Goal: Task Accomplishment & Management: Complete application form

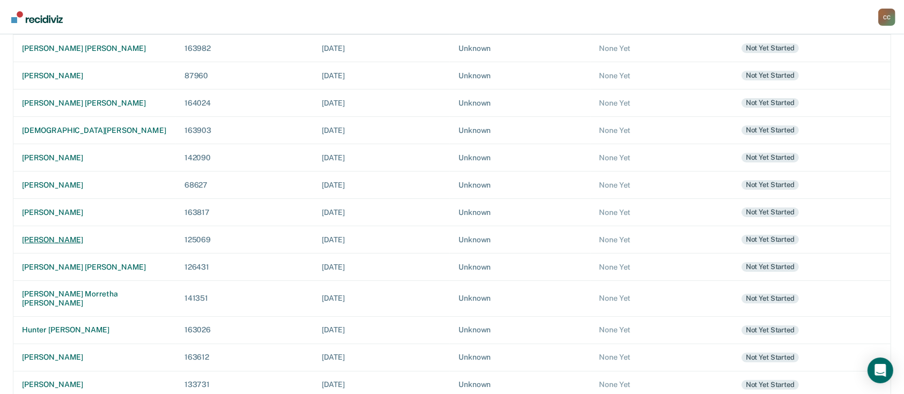
scroll to position [202, 0]
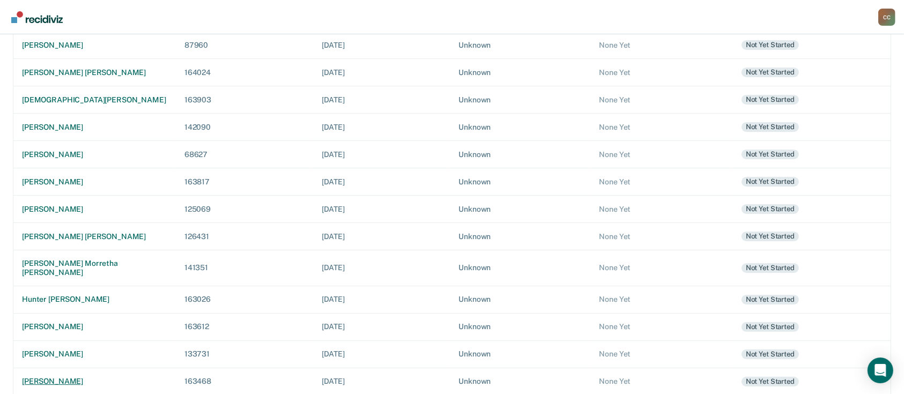
click at [82, 377] on div "[PERSON_NAME]" at bounding box center [94, 381] width 145 height 9
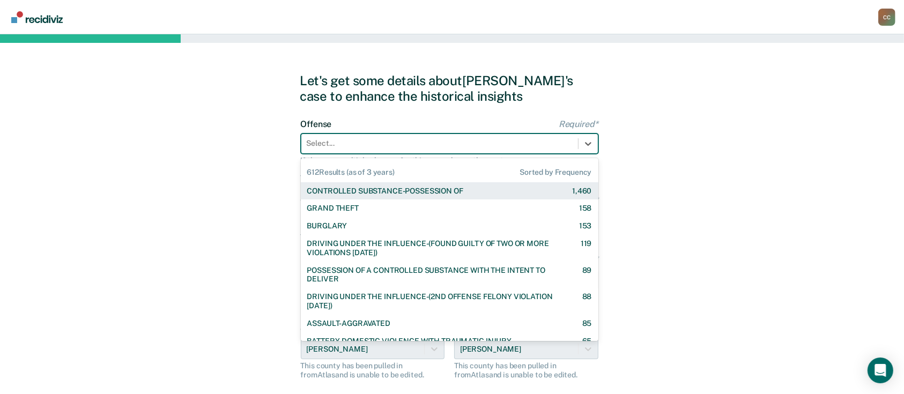
click at [421, 138] on div at bounding box center [440, 143] width 266 height 11
click at [406, 188] on div "CONTROLLED SUBSTANCE-POSSESSION OF" at bounding box center [385, 191] width 156 height 9
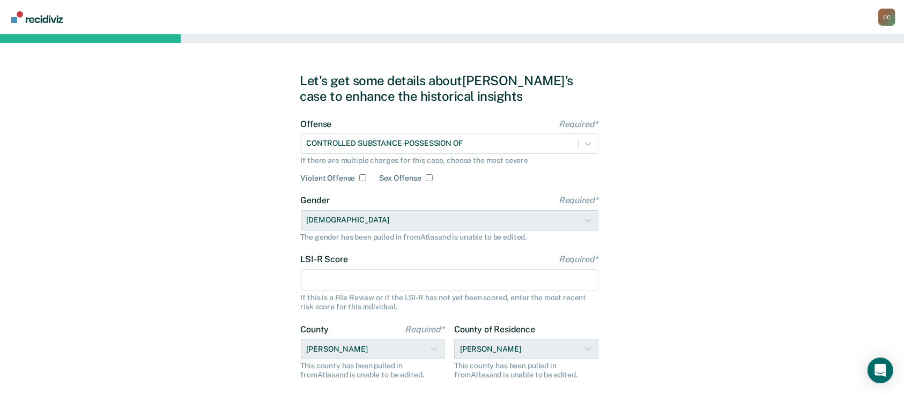
click at [405, 278] on input "LSI-R Score Required*" at bounding box center [450, 280] width 298 height 23
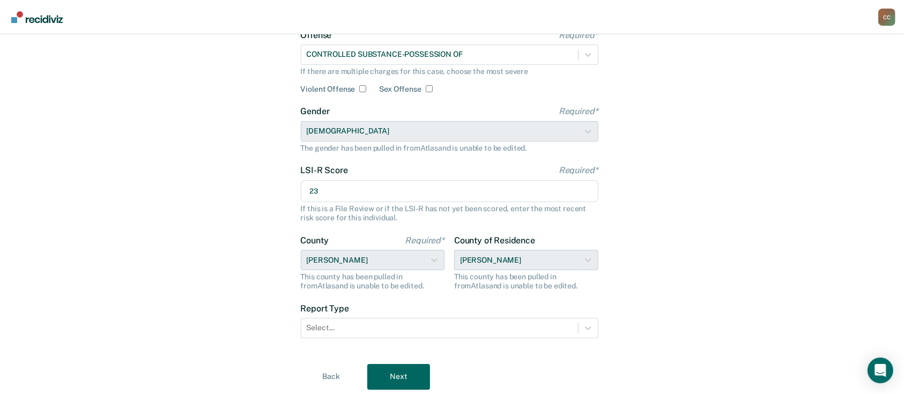
scroll to position [123, 0]
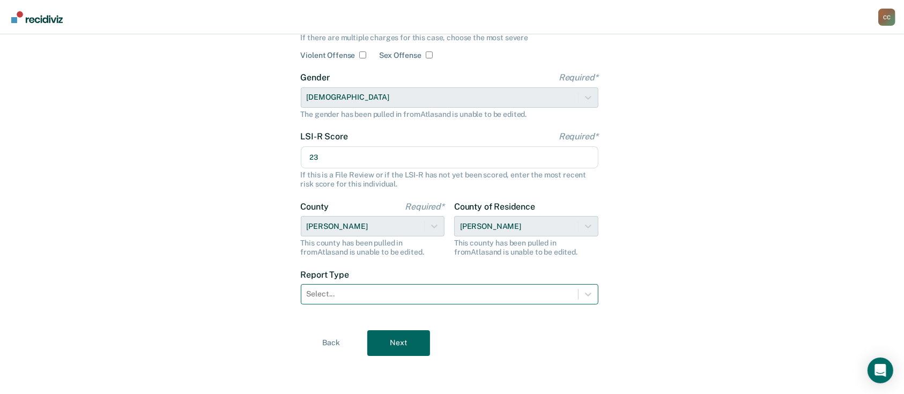
type input "23"
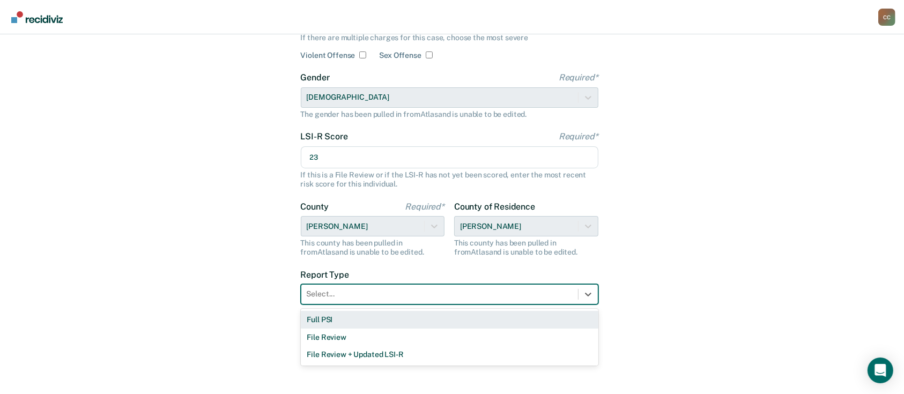
click at [402, 294] on div at bounding box center [440, 293] width 266 height 11
click at [380, 321] on div "Full PSI" at bounding box center [450, 320] width 298 height 18
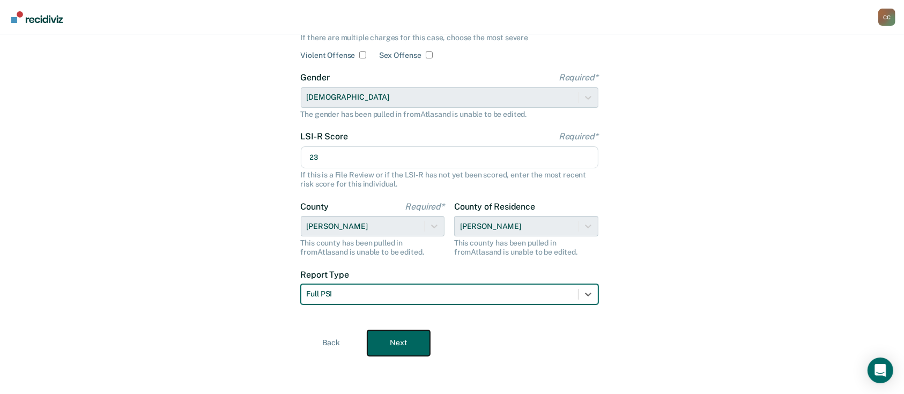
click at [404, 342] on button "Next" at bounding box center [398, 343] width 63 height 26
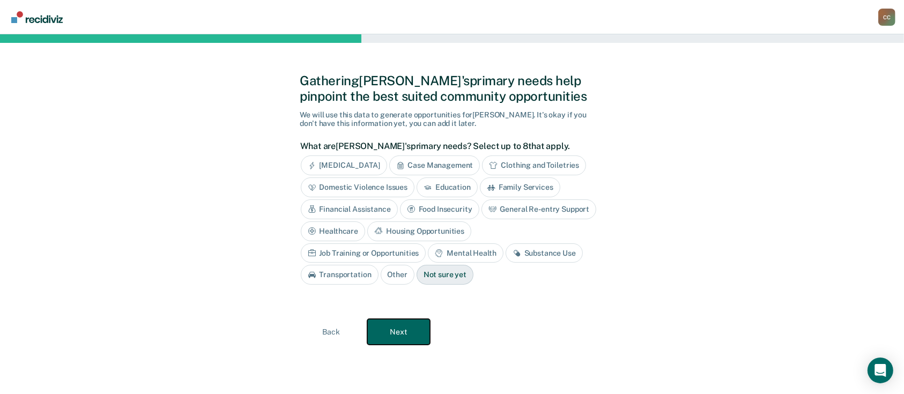
scroll to position [0, 0]
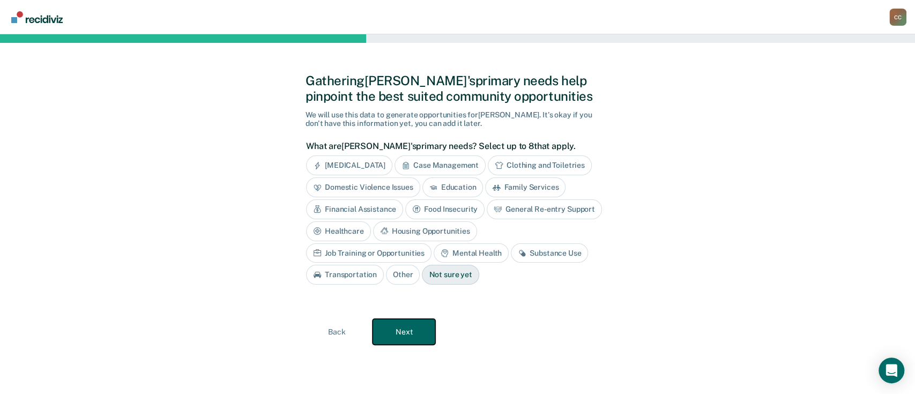
click at [421, 339] on button "Next" at bounding box center [404, 332] width 63 height 26
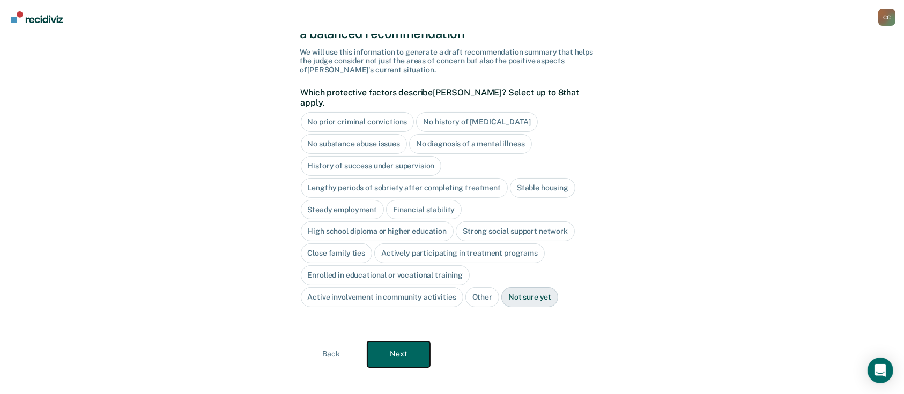
click at [395, 348] on button "Next" at bounding box center [398, 355] width 63 height 26
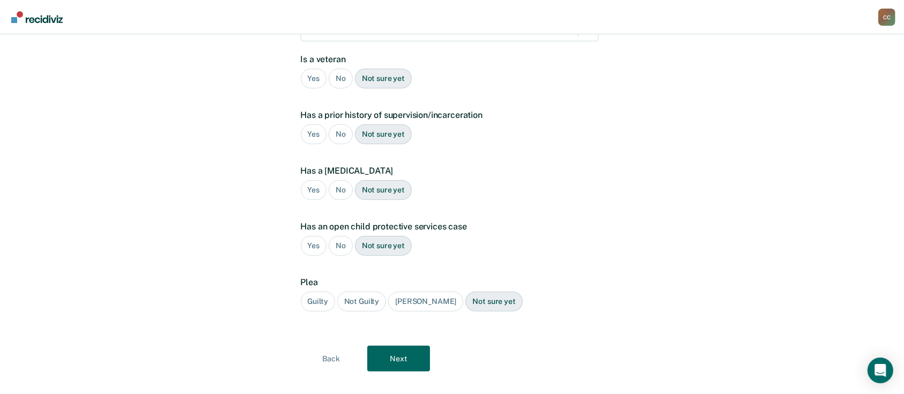
click at [314, 292] on div "Guilty" at bounding box center [318, 302] width 34 height 20
click at [344, 236] on div "No" at bounding box center [341, 246] width 24 height 20
click at [343, 180] on div "No" at bounding box center [341, 190] width 24 height 20
click at [306, 124] on div "Yes" at bounding box center [314, 134] width 26 height 20
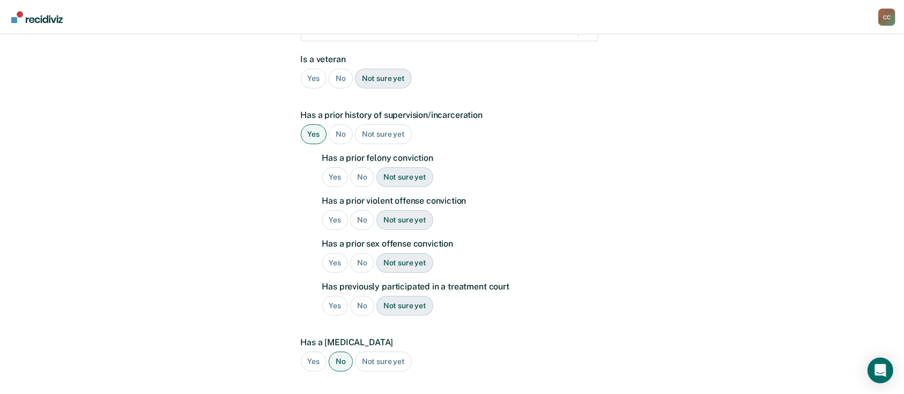
click at [335, 167] on div "Yes" at bounding box center [335, 177] width 26 height 20
click at [334, 210] on div "Yes" at bounding box center [335, 220] width 26 height 20
click at [364, 253] on div "No" at bounding box center [362, 263] width 24 height 20
click at [334, 296] on div "Yes" at bounding box center [335, 306] width 26 height 20
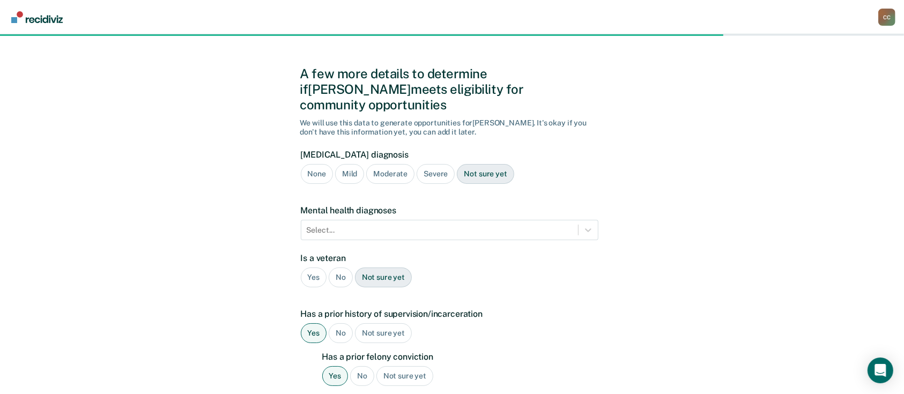
scroll to position [0, 0]
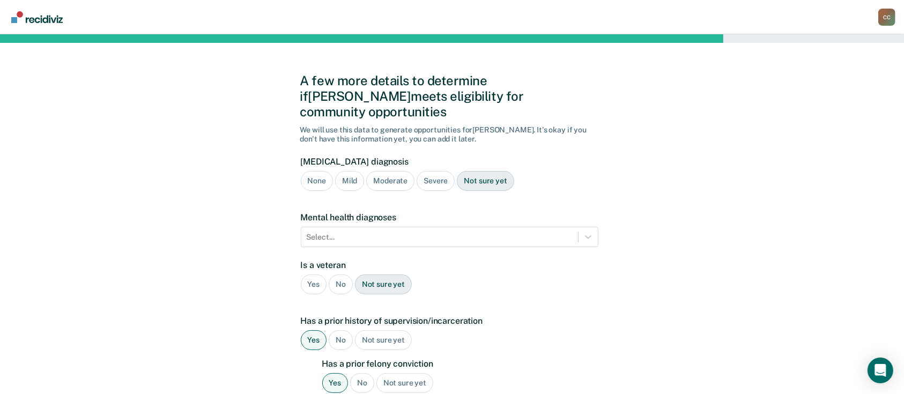
click at [337, 275] on div "No" at bounding box center [341, 285] width 24 height 20
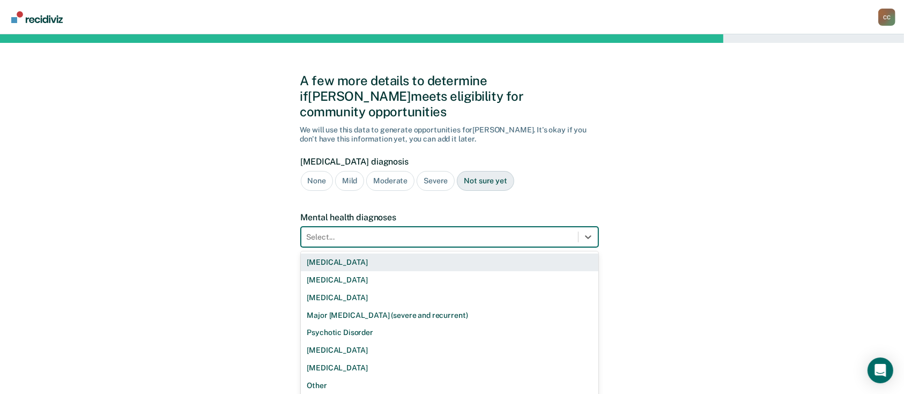
click at [356, 227] on div "Select..." at bounding box center [450, 237] width 298 height 20
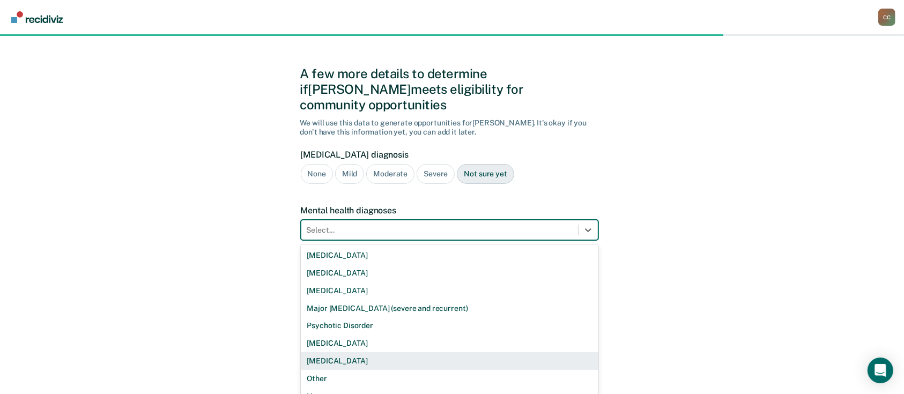
scroll to position [9, 0]
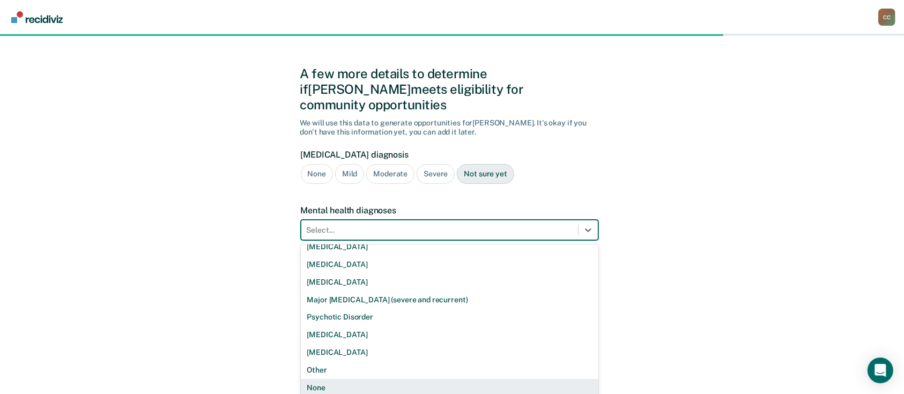
click at [338, 379] on div "None" at bounding box center [450, 388] width 298 height 18
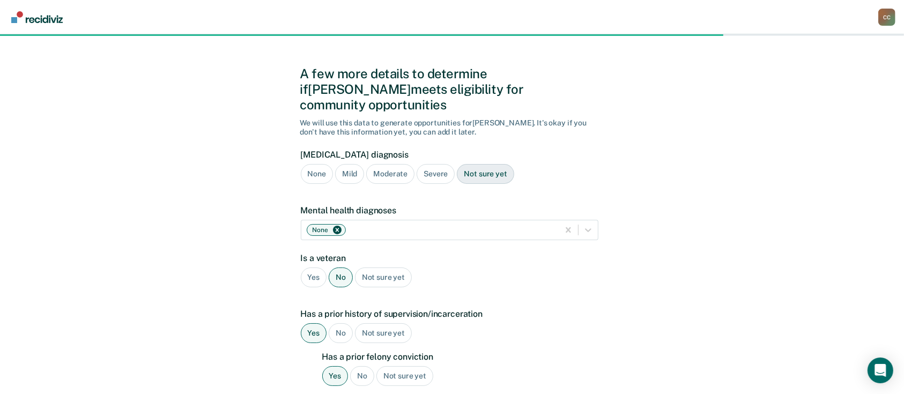
click at [347, 164] on div "Mild" at bounding box center [349, 174] width 29 height 20
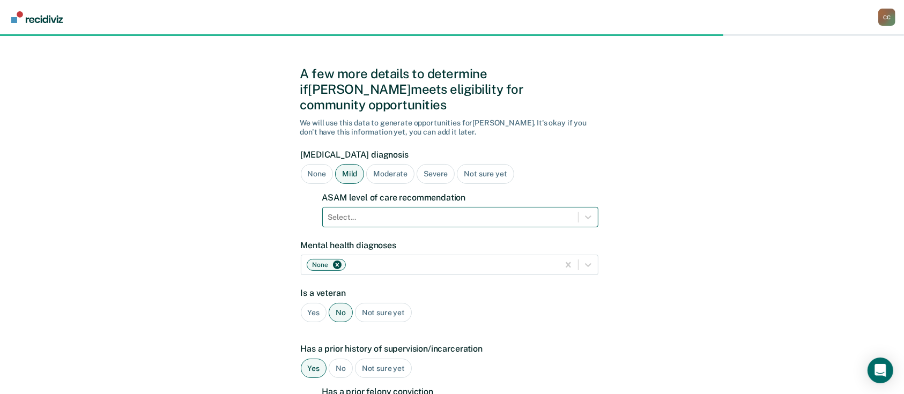
click at [403, 212] on div at bounding box center [450, 217] width 245 height 11
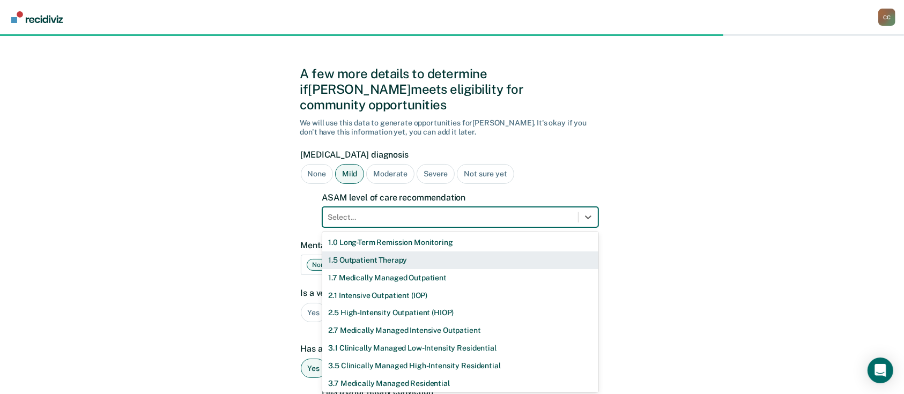
click at [397, 251] on div "1.5 Outpatient Therapy" at bounding box center [460, 260] width 276 height 18
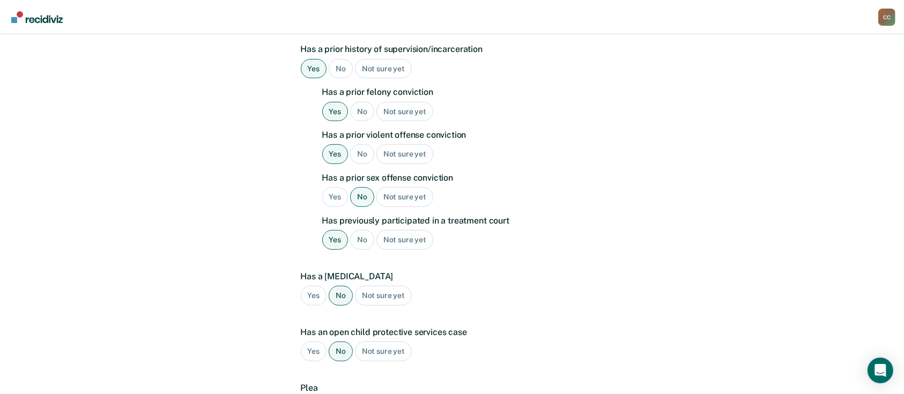
scroll to position [412, 0]
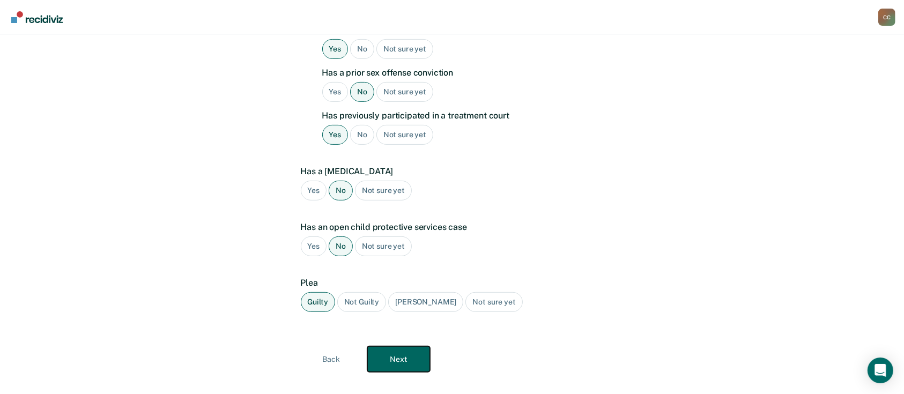
click at [418, 349] on button "Next" at bounding box center [398, 359] width 63 height 26
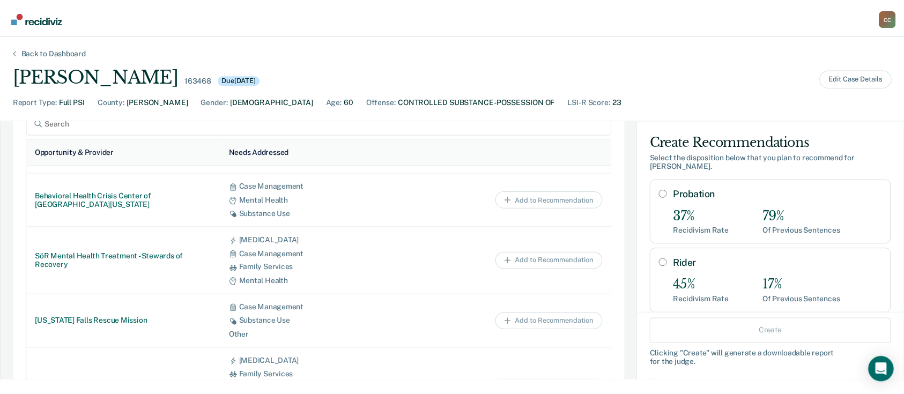
scroll to position [145, 0]
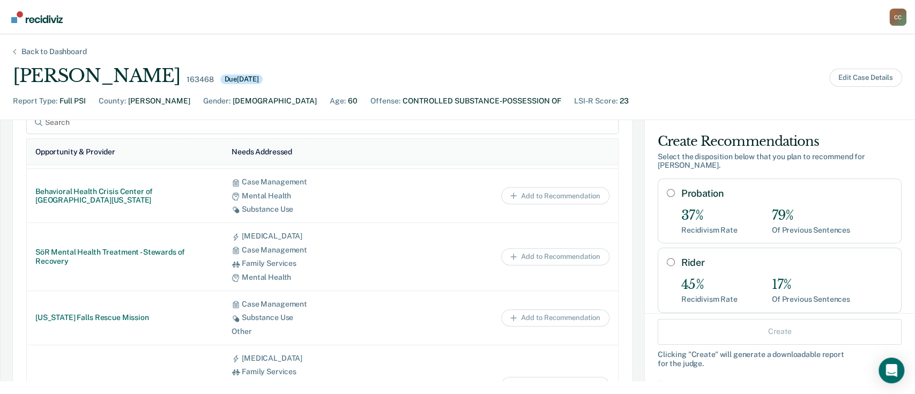
click at [667, 191] on input "Probation" at bounding box center [671, 193] width 8 height 9
radio input "true"
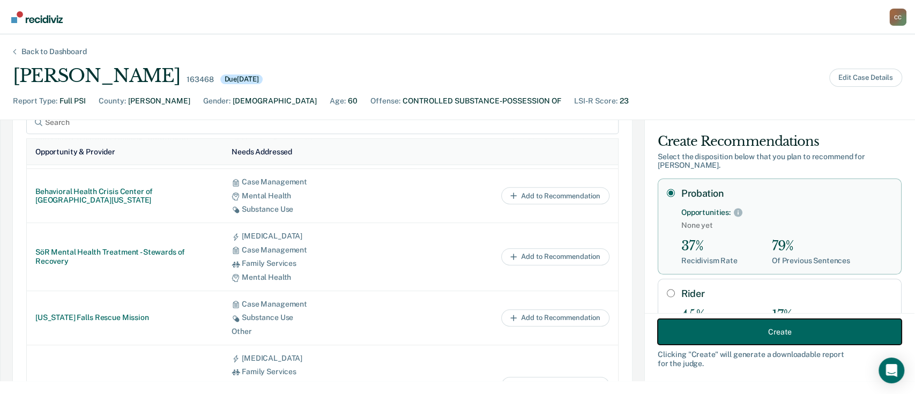
click at [771, 331] on button "Create" at bounding box center [780, 332] width 244 height 26
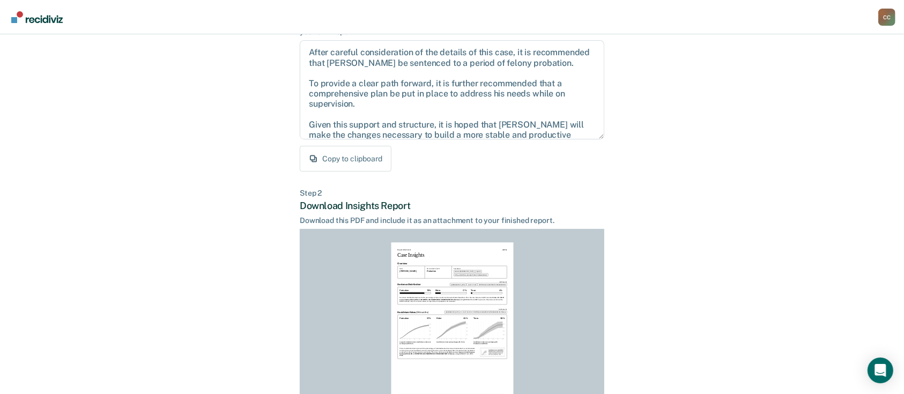
scroll to position [217, 0]
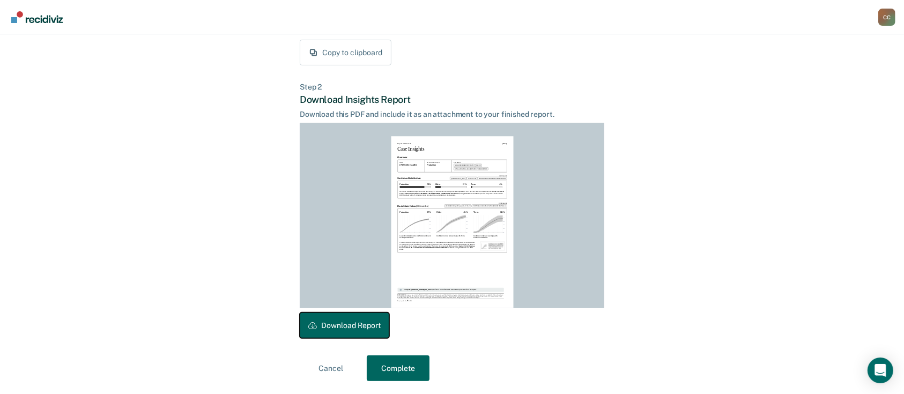
click at [359, 324] on button "Download Report" at bounding box center [345, 326] width 90 height 26
click at [400, 368] on button "Complete" at bounding box center [398, 369] width 63 height 26
